Goal: Task Accomplishment & Management: Manage account settings

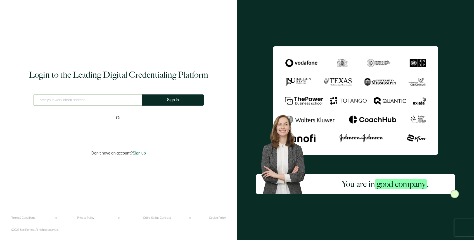
click at [74, 99] on input "text" at bounding box center [87, 99] width 109 height 11
type input "[PERSON_NAME][EMAIL_ADDRESS][DOMAIN_NAME]"
click at [170, 101] on span "Sign In" at bounding box center [173, 100] width 12 height 4
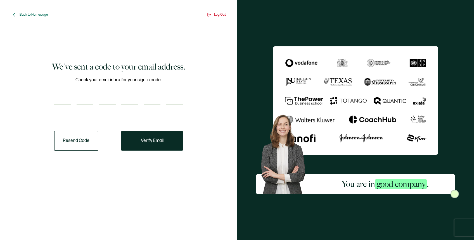
click at [63, 100] on input "number" at bounding box center [62, 98] width 17 height 11
paste input "2"
type input "2"
type input "4"
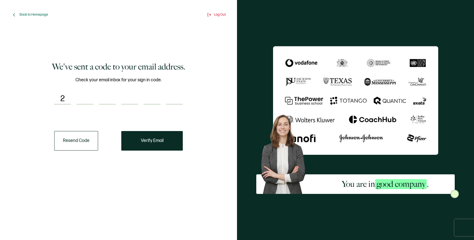
type input "0"
type input "9"
type input "6"
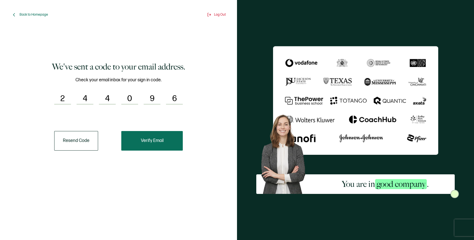
click at [157, 136] on button "Verify Email" at bounding box center [151, 141] width 61 height 20
